Goal: Transaction & Acquisition: Purchase product/service

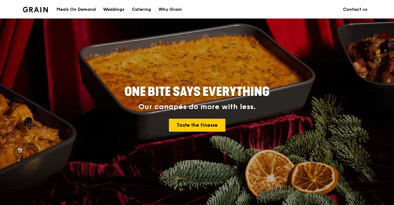
scroll to position [31, 0]
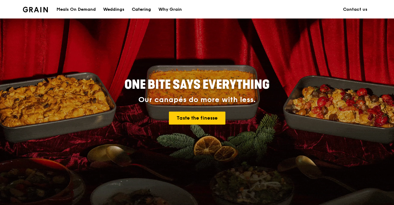
click at [147, 10] on div "Catering" at bounding box center [141, 9] width 19 height 19
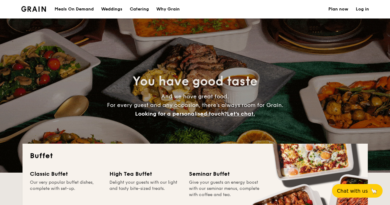
select select
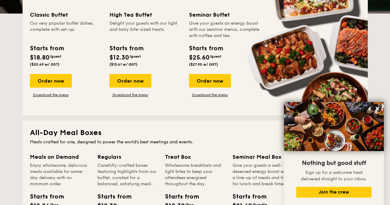
scroll to position [154, 0]
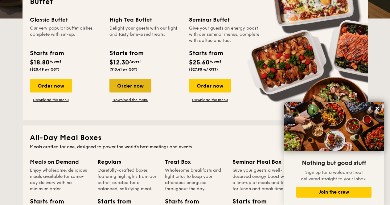
click at [132, 88] on div "Order now" at bounding box center [131, 86] width 42 height 14
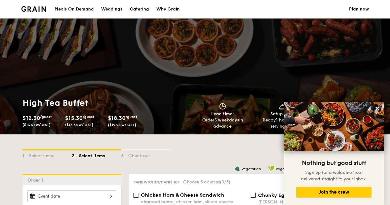
scroll to position [31, 0]
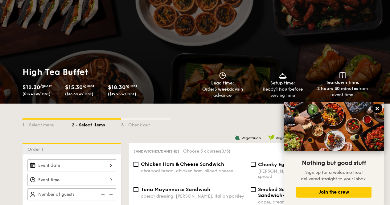
click at [378, 107] on icon at bounding box center [378, 109] width 6 height 6
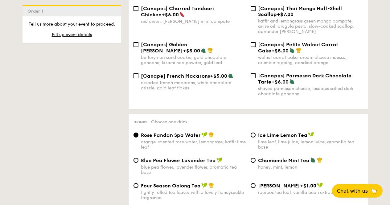
scroll to position [1050, 0]
